Goal: Navigation & Orientation: Go to known website

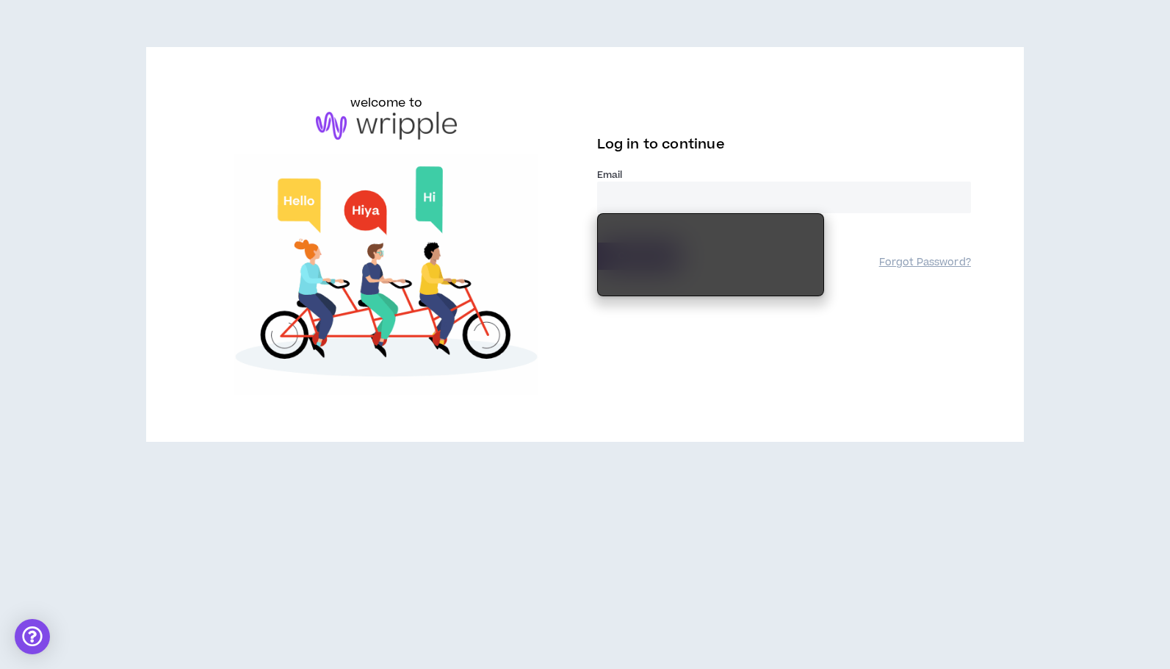
type input "**********"
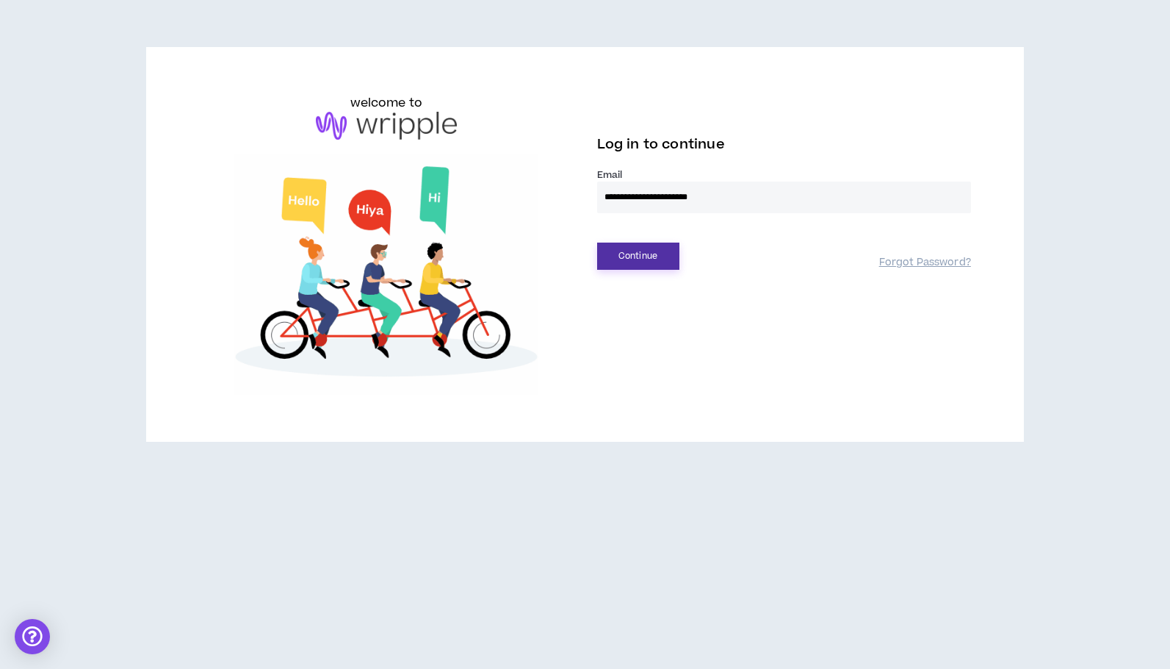
click at [635, 259] on button "Continue" at bounding box center [638, 255] width 82 height 27
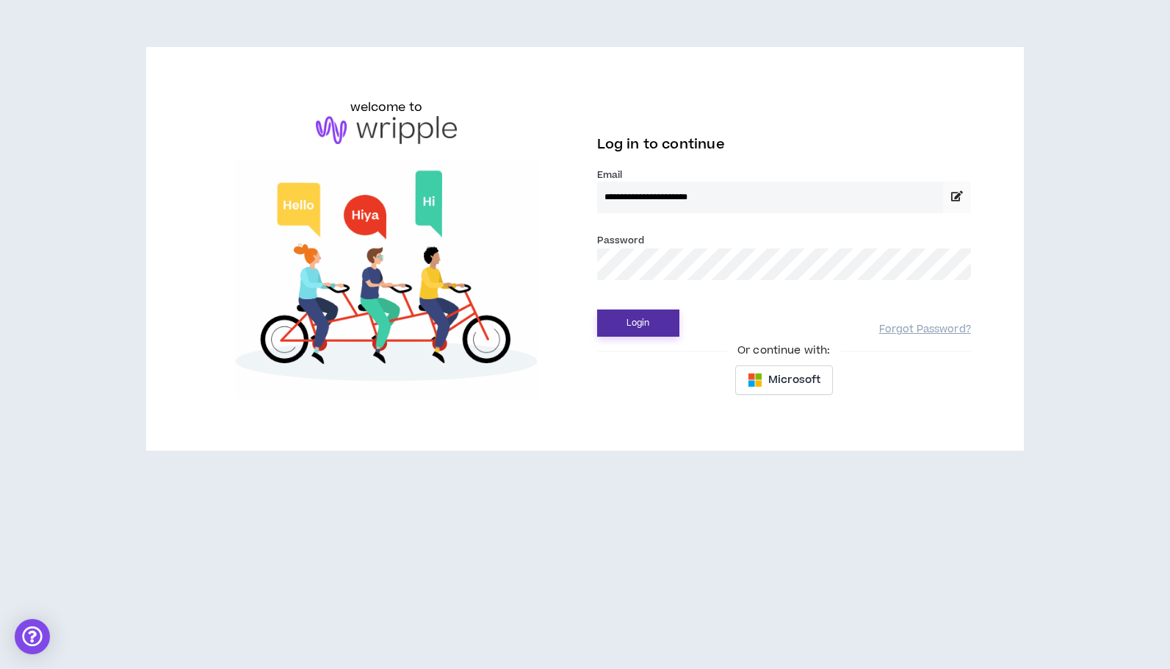
click at [629, 316] on button "Login" at bounding box center [638, 322] width 82 height 27
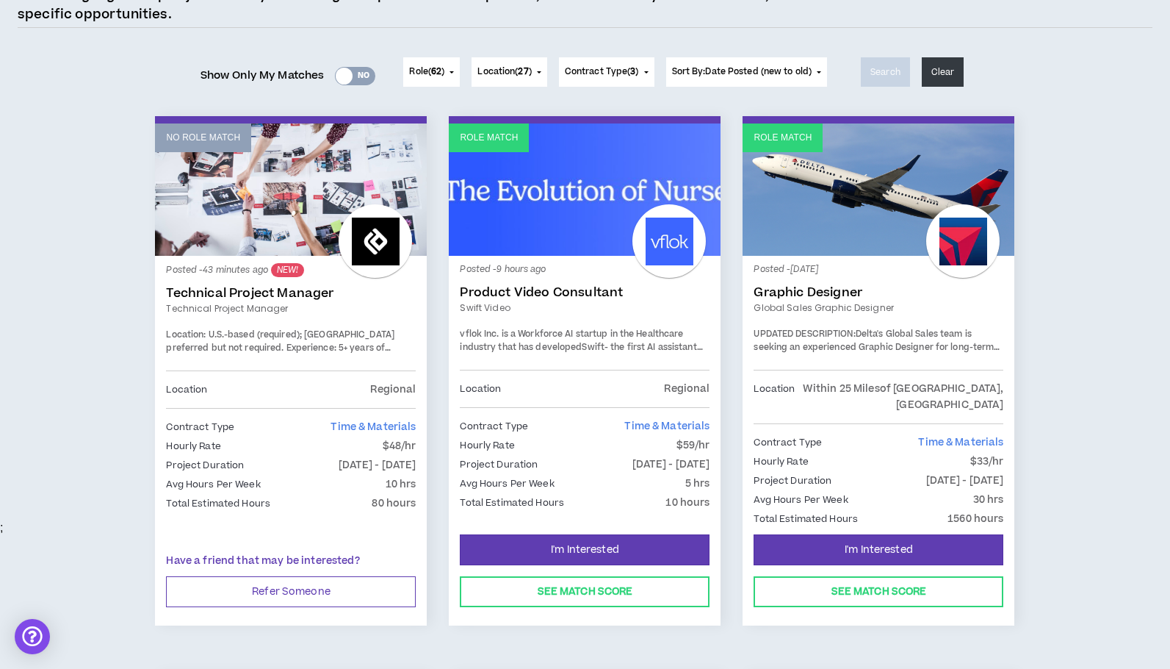
scroll to position [148, 0]
